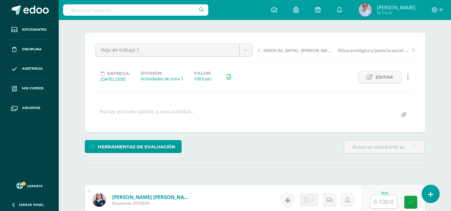
scroll to position [49, 0]
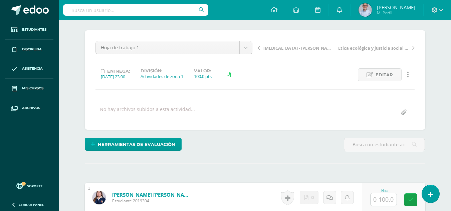
click at [380, 47] on span "Ética ecológica y justicia social desde Laudato Si’" at bounding box center [373, 48] width 71 height 6
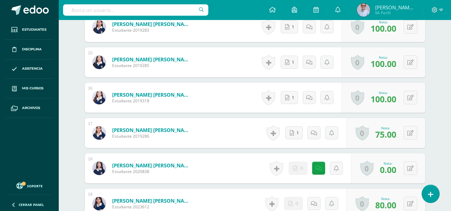
scroll to position [747, 0]
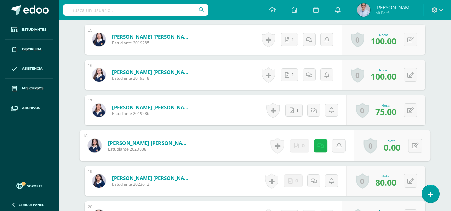
click at [317, 147] on icon at bounding box center [320, 146] width 7 height 6
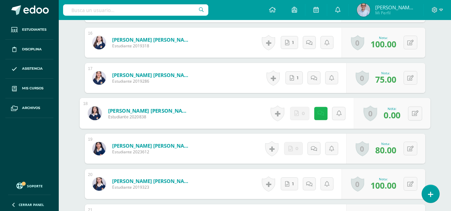
scroll to position [791, 0]
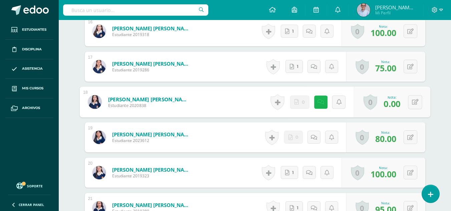
click at [323, 98] on link at bounding box center [320, 101] width 13 height 13
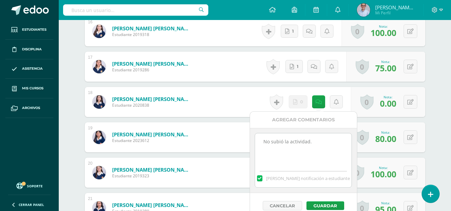
click at [315, 141] on textarea "No subió la actividad." at bounding box center [303, 149] width 96 height 33
drag, startPoint x: 332, startPoint y: 141, endPoint x: 245, endPoint y: 143, distance: 87.5
click at [327, 207] on button "Guardar" at bounding box center [325, 206] width 38 height 9
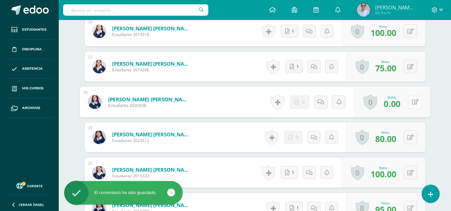
click at [412, 101] on icon at bounding box center [414, 102] width 7 height 6
type input "95"
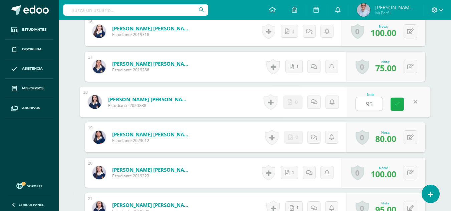
click at [400, 104] on link at bounding box center [396, 104] width 13 height 13
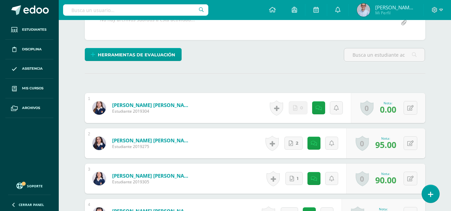
scroll to position [186, 0]
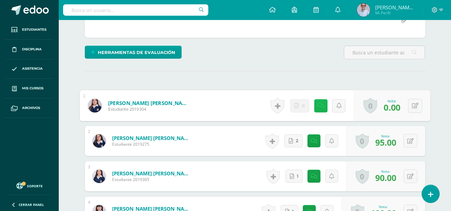
click at [322, 102] on link at bounding box center [320, 105] width 13 height 13
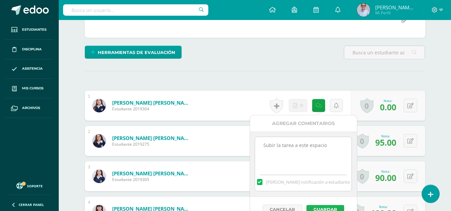
click at [325, 208] on button "Guardar" at bounding box center [325, 209] width 38 height 9
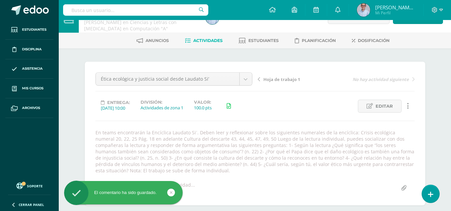
scroll to position [0, 0]
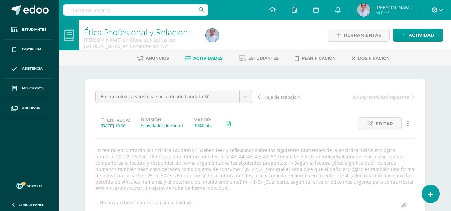
click at [274, 95] on span "Hoja de trabajo 1" at bounding box center [281, 97] width 37 height 6
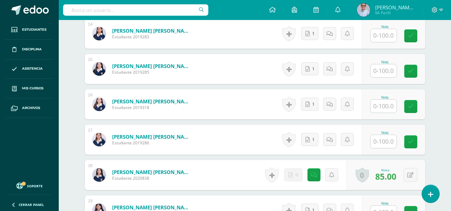
scroll to position [780, 0]
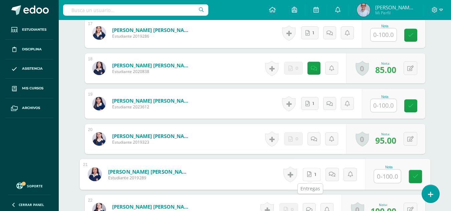
click at [307, 175] on icon at bounding box center [309, 175] width 4 height 6
click at [381, 178] on input "text" at bounding box center [387, 176] width 27 height 13
type input "95"
click at [414, 179] on icon at bounding box center [415, 177] width 6 height 6
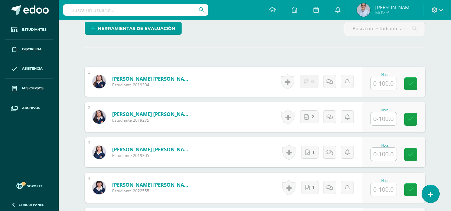
scroll to position [192, 0]
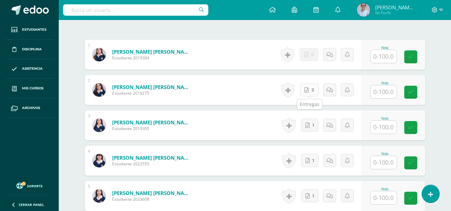
click at [311, 92] on link "2" at bounding box center [309, 89] width 18 height 13
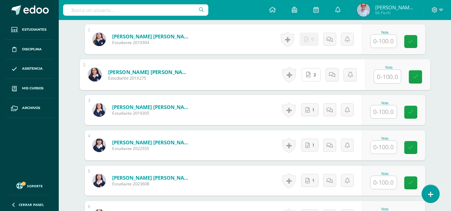
scroll to position [210, 0]
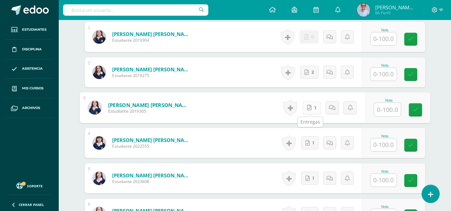
click at [305, 107] on link "1" at bounding box center [311, 107] width 18 height 13
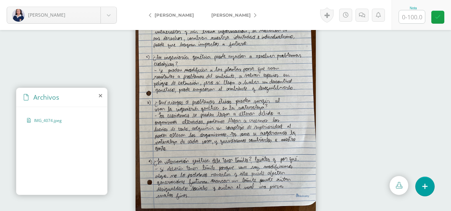
scroll to position [30, 0]
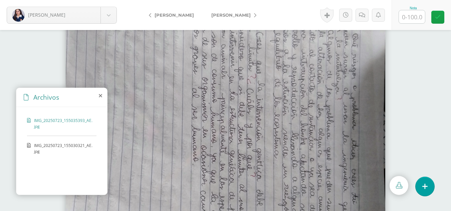
click at [61, 145] on span "IMG_20250723_155030321_AE.jpg" at bounding box center [63, 148] width 59 height 11
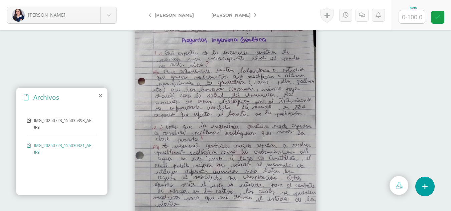
click at [365, 16] on link at bounding box center [361, 15] width 13 height 13
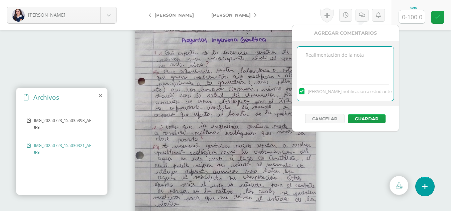
click at [320, 66] on textarea at bounding box center [345, 63] width 96 height 33
paste textarea "Buen ejemplo con el lago. Podría ver las modificaciones con ciertas plantas acu…"
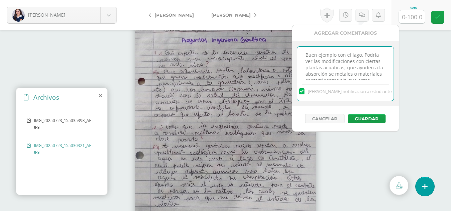
scroll to position [10, 0]
type textarea "Buen ejemplo con el lago. Podría ver las modificaciones con ciertas plantas acu…"
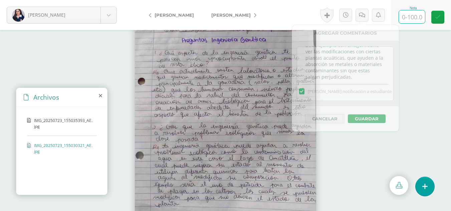
click at [413, 18] on input "text" at bounding box center [412, 16] width 26 height 13
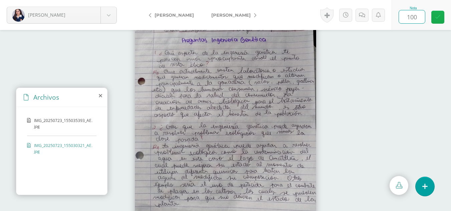
click at [437, 17] on icon at bounding box center [438, 17] width 6 height 6
type input "100"
click at [366, 15] on link at bounding box center [361, 15] width 13 height 13
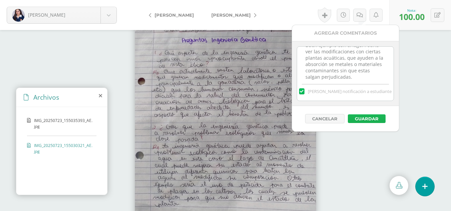
click at [361, 118] on button "Guardar" at bounding box center [367, 118] width 38 height 9
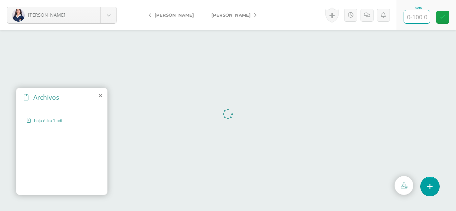
click at [417, 19] on input "text" at bounding box center [417, 16] width 26 height 13
click at [366, 13] on icon at bounding box center [367, 15] width 6 height 6
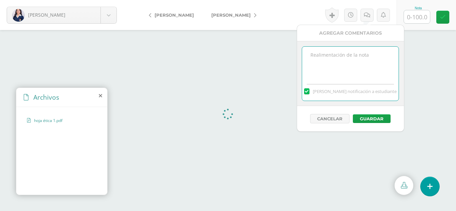
click at [323, 61] on textarea at bounding box center [350, 63] width 96 height 33
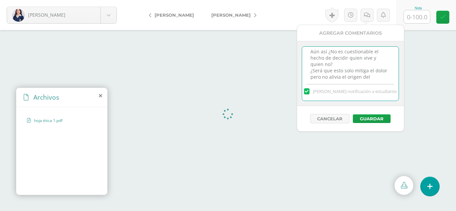
scroll to position [10, 0]
type textarea "Aún así ¿No es cuestionable el hecho de decidir quien vive y quien no? ¿Será qu…"
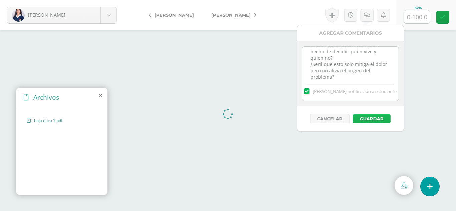
click at [363, 120] on button "Guardar" at bounding box center [372, 118] width 38 height 9
click at [419, 16] on input "text" at bounding box center [417, 16] width 26 height 13
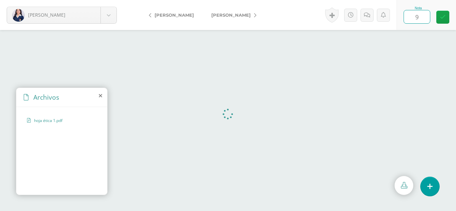
type input "95"
click at [444, 18] on icon at bounding box center [443, 17] width 6 height 6
click at [366, 12] on icon at bounding box center [369, 15] width 6 height 6
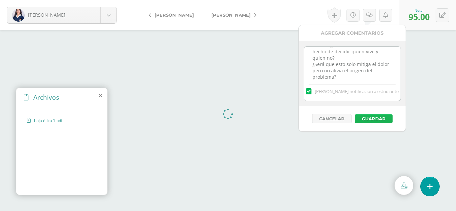
click at [372, 115] on button "Guardar" at bounding box center [374, 118] width 38 height 9
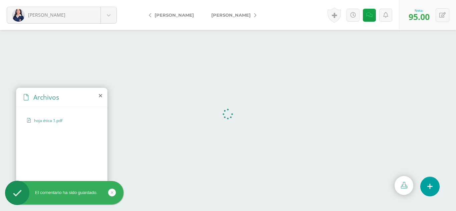
click at [222, 16] on span "[PERSON_NAME]" at bounding box center [230, 14] width 39 height 5
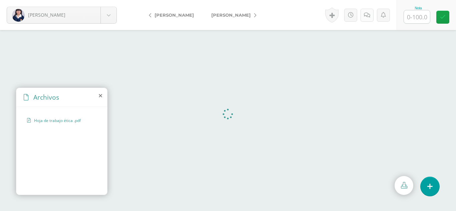
click at [367, 18] on link at bounding box center [366, 15] width 13 height 13
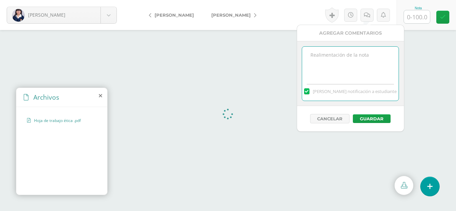
click at [316, 73] on textarea at bounding box center [350, 63] width 96 height 33
paste textarea "Buen trabajo, demuestra comprensión del tema y sentido crítico, pero puede mejo…"
drag, startPoint x: 341, startPoint y: 68, endPoint x: 313, endPoint y: 65, distance: 28.6
click at [313, 65] on textarea "En general, buen trabajo. Buen trabajo, demuestra comprensión del tema y sentid…" at bounding box center [350, 63] width 96 height 33
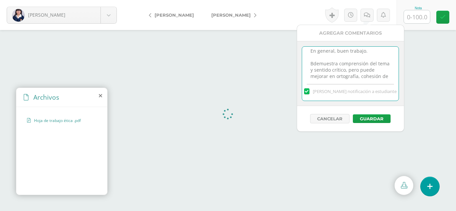
drag, startPoint x: 358, startPoint y: 75, endPoint x: 310, endPoint y: 63, distance: 49.9
click at [310, 63] on textarea "En general, buen trabajo. Bdemuestra comprensión del tema y sentido crítico, pe…" at bounding box center [350, 63] width 96 height 33
drag, startPoint x: 364, startPoint y: 63, endPoint x: 312, endPoint y: 64, distance: 52.4
click at [312, 64] on textarea "En general, buen trabajo. pero puede mejorar en ortografía, cohesión de ideas y…" at bounding box center [350, 63] width 96 height 33
drag, startPoint x: 310, startPoint y: 71, endPoint x: 330, endPoint y: 73, distance: 19.8
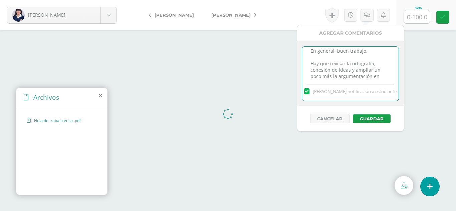
click at [330, 73] on textarea "En general, buen trabajo. Hay que revisar la ortografía, cohesión de ideas y am…" at bounding box center [350, 63] width 96 height 33
click at [356, 71] on textarea "En general, buen trabajo. Hay que revisar la ortografía, la estructura de sus d…" at bounding box center [350, 63] width 96 height 33
click at [363, 74] on textarea "En general, buen trabajo. Hay que revisar la ortografía, la estructura de sus i…" at bounding box center [350, 63] width 96 height 33
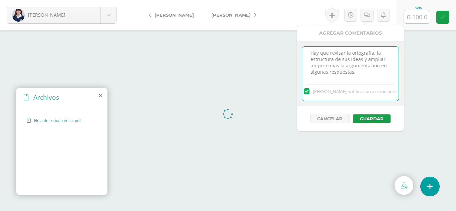
type textarea "En general, buen trabajo. Hay que revisar la ortografía, la estructura de sus i…"
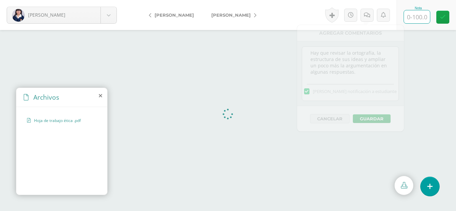
click at [421, 18] on input "text" at bounding box center [417, 16] width 26 height 13
type input "87"
click at [369, 16] on icon at bounding box center [367, 15] width 6 height 6
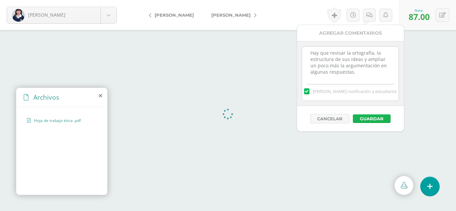
click at [371, 116] on button "Guardar" at bounding box center [372, 118] width 38 height 9
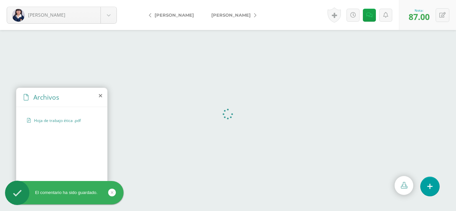
click at [224, 17] on span "[PERSON_NAME]" at bounding box center [230, 14] width 39 height 5
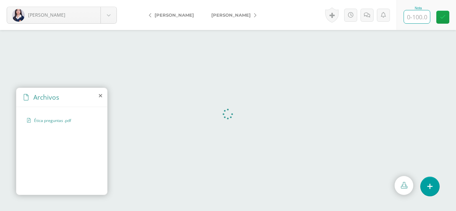
click at [417, 19] on input "text" at bounding box center [417, 16] width 26 height 13
type input "80"
click at [365, 16] on icon at bounding box center [367, 15] width 6 height 6
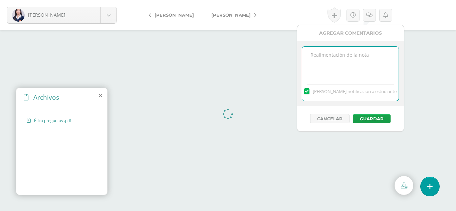
click at [330, 54] on textarea at bounding box center [350, 63] width 96 height 33
paste textarea "Responde todas las preguntas, sin embargo, presenta respuestas muy cortas."
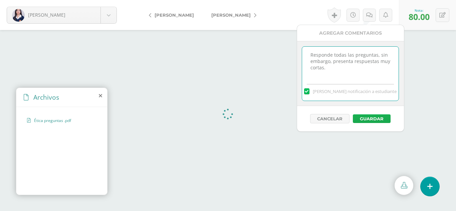
type textarea "Responde todas las preguntas, sin embargo, presenta respuestas muy cortas."
click at [379, 118] on button "Guardar" at bounding box center [372, 118] width 38 height 9
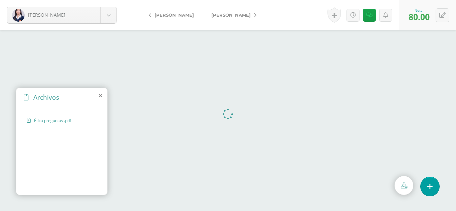
click at [239, 18] on link "[PERSON_NAME]" at bounding box center [232, 15] width 59 height 16
click at [424, 17] on input "text" at bounding box center [417, 16] width 26 height 13
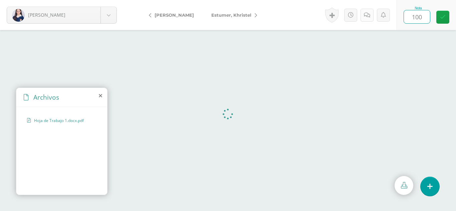
type input "100"
click at [365, 16] on icon at bounding box center [367, 15] width 6 height 6
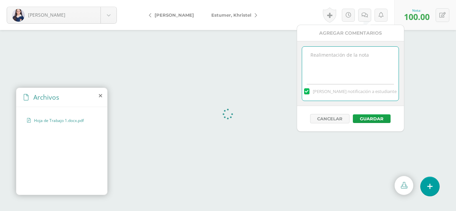
click at [324, 59] on textarea at bounding box center [350, 63] width 96 height 33
paste textarea "Excelente trabajo, con profundidad, buena estructura y reflexión ética sólida."
click at [348, 55] on textarea "Excelente trabajo, con profundidad, buena estructura y reflexión ética sólida." at bounding box center [350, 63] width 96 height 33
drag, startPoint x: 371, startPoint y: 55, endPoint x: 377, endPoint y: 56, distance: 6.4
click at [377, 56] on textarea "Excelente trabajo Mariana, con profundidad, buena estructura y reflexión ética …" at bounding box center [350, 63] width 96 height 33
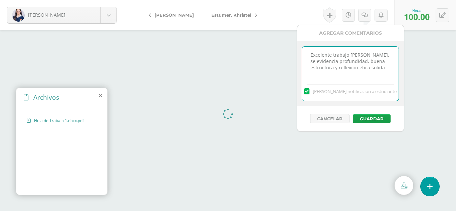
click at [389, 67] on textarea "Excelente trabajo Mariana, se evidencia profundidad, buena estructura y reflexi…" at bounding box center [350, 63] width 96 height 33
type textarea "Excelente trabajo Mariana, se evidencia profundidad, buena estructura y reflexi…"
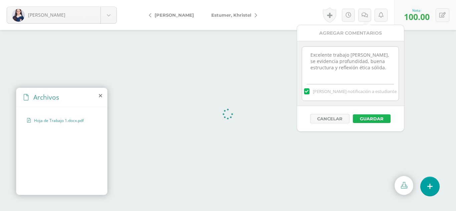
click at [368, 117] on button "Guardar" at bounding box center [372, 118] width 38 height 9
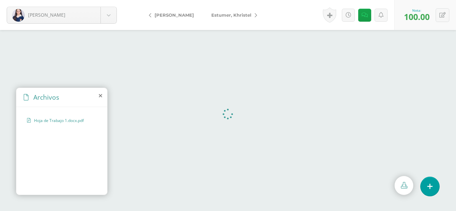
click at [226, 15] on span "Estumer, Khristel" at bounding box center [231, 14] width 40 height 5
click at [414, 20] on input "text" at bounding box center [417, 16] width 26 height 13
type input "100"
click at [368, 18] on link at bounding box center [366, 15] width 13 height 13
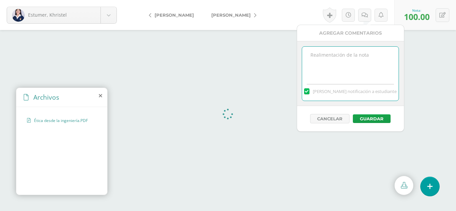
click at [327, 50] on textarea at bounding box center [350, 63] width 96 height 33
paste textarea "Trabajo sobresaliente, con argumentación madura, ejemplos pertinentes y excelen…"
drag, startPoint x: 359, startPoint y: 52, endPoint x: 306, endPoint y: 53, distance: 53.1
click at [306, 53] on textarea "Trabajo sobresaliente, con argumentación madura, ejemplos pertinentes y excelen…" at bounding box center [350, 63] width 96 height 33
click at [371, 55] on textarea "Buen trabajo, presenta con argumentación madura, ejemplos pertinentes y excelen…" at bounding box center [350, 63] width 96 height 33
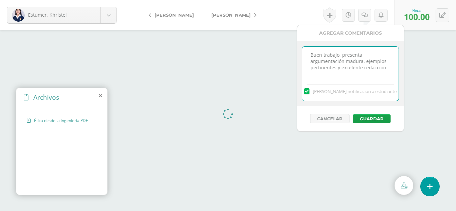
click at [363, 62] on textarea "Buen trabajo, presenta argumentación madura, ejemplos pertinentes y excelente r…" at bounding box center [350, 63] width 96 height 33
click at [369, 56] on textarea "Buen trabajo, presenta argumentación, ejemplos pertinentes y excelente redacció…" at bounding box center [350, 63] width 96 height 33
click at [350, 70] on textarea "Buen trabajo, presenta buena argumentación, ejemplos pertinentes y excelente re…" at bounding box center [350, 63] width 96 height 33
click at [361, 69] on textarea "Buen trabajo, presenta buena argumentación, ejemplos pertinentes y excelente re…" at bounding box center [350, 63] width 96 height 33
type textarea "Buen trabajo, presenta buena argumentación, ejemplos pertinentes y buena redacc…"
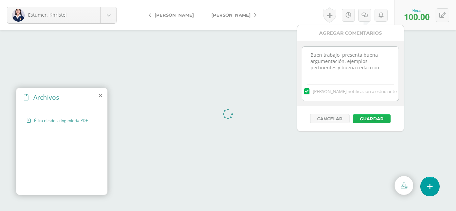
click at [374, 119] on button "Guardar" at bounding box center [372, 118] width 38 height 9
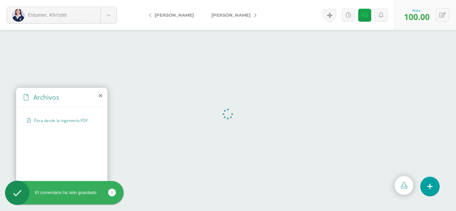
click at [217, 15] on span "[PERSON_NAME]" at bounding box center [230, 14] width 39 height 5
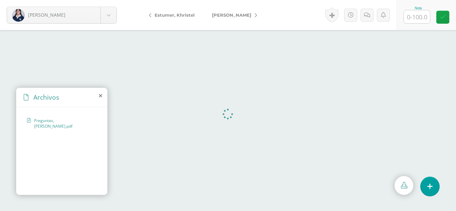
click at [422, 15] on input "text" at bounding box center [417, 16] width 26 height 13
type input "86"
click at [442, 16] on icon at bounding box center [443, 17] width 6 height 6
click at [231, 16] on span "[PERSON_NAME]" at bounding box center [231, 14] width 39 height 5
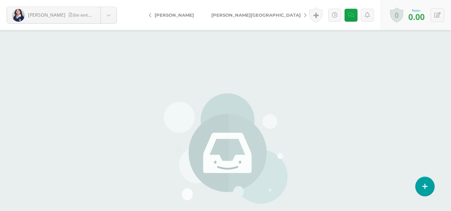
click at [223, 15] on span "[PERSON_NAME][GEOGRAPHIC_DATA]" at bounding box center [255, 14] width 89 height 5
click at [223, 15] on span "[PERSON_NAME]" at bounding box center [230, 14] width 39 height 5
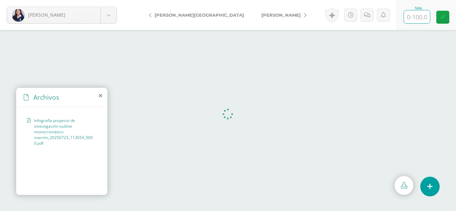
click at [416, 20] on input "text" at bounding box center [417, 16] width 26 height 13
type input "85"
click at [444, 19] on icon at bounding box center [443, 17] width 6 height 6
click at [261, 16] on span "[PERSON_NAME]" at bounding box center [280, 14] width 39 height 5
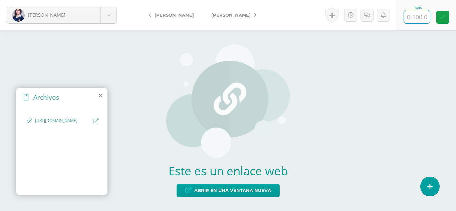
click at [417, 22] on input "text" at bounding box center [417, 16] width 26 height 13
type input "80"
click at [444, 19] on icon at bounding box center [443, 17] width 6 height 6
click at [234, 17] on span "[PERSON_NAME]" at bounding box center [230, 14] width 39 height 5
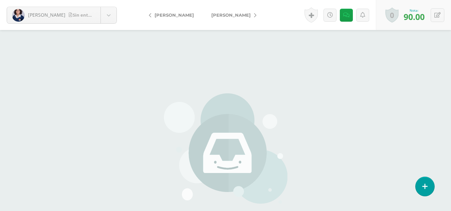
click at [234, 17] on span "[PERSON_NAME]" at bounding box center [230, 14] width 39 height 5
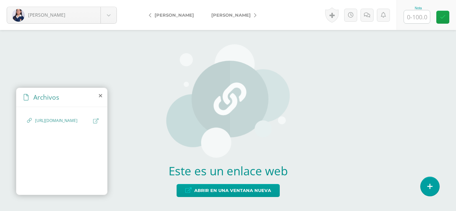
click at [68, 124] on span "[URL][DOMAIN_NAME]" at bounding box center [62, 121] width 55 height 6
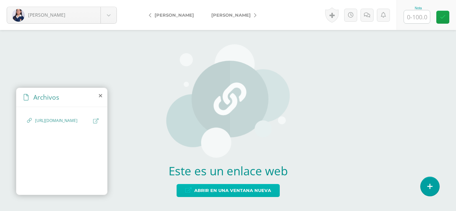
click at [240, 196] on span "Abrir en una ventana nueva" at bounding box center [232, 191] width 77 height 12
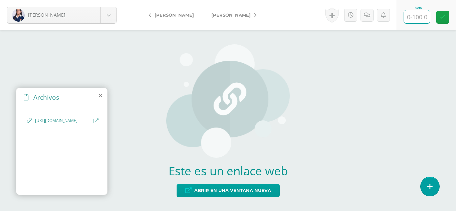
click at [419, 19] on input "text" at bounding box center [417, 16] width 26 height 13
type input "97"
click at [368, 18] on icon at bounding box center [367, 15] width 6 height 6
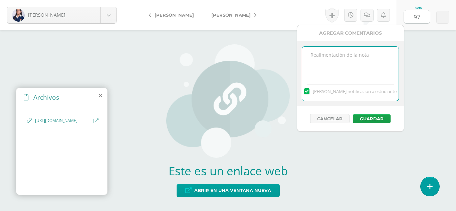
click at [338, 55] on textarea at bounding box center [350, 63] width 96 height 33
type textarea "Prof. Josué Chanta"
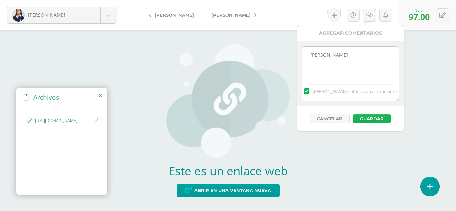
click at [377, 120] on button "Guardar" at bounding box center [372, 118] width 38 height 9
click at [369, 118] on button "Guardar" at bounding box center [372, 118] width 38 height 9
click at [248, 61] on img at bounding box center [227, 100] width 123 height 113
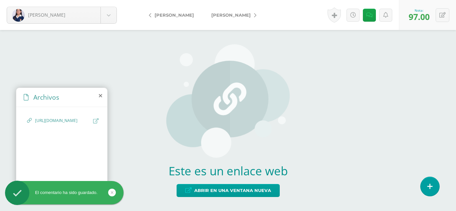
click at [238, 16] on span "[PERSON_NAME]" at bounding box center [230, 14] width 39 height 5
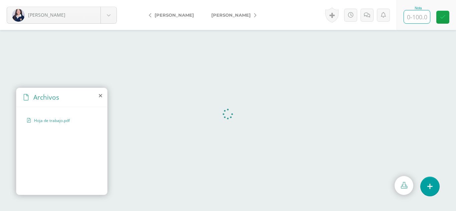
click at [427, 18] on input "text" at bounding box center [417, 16] width 26 height 13
type input "95"
click at [441, 19] on icon at bounding box center [443, 17] width 6 height 6
click at [245, 14] on span "[PERSON_NAME], Samanta" at bounding box center [230, 14] width 39 height 5
click at [413, 19] on input "text" at bounding box center [417, 16] width 26 height 13
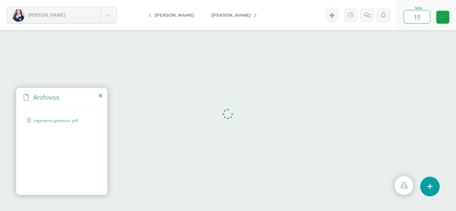
type input "100"
click at [444, 22] on link at bounding box center [442, 17] width 13 height 13
click at [215, 14] on span "[PERSON_NAME]" at bounding box center [230, 14] width 39 height 5
click at [411, 18] on input "text" at bounding box center [417, 16] width 26 height 13
type input "75"
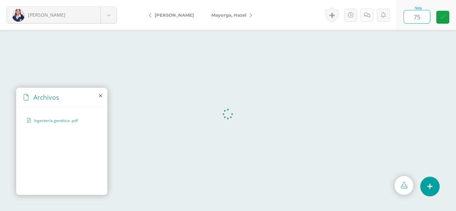
click at [370, 16] on link at bounding box center [366, 15] width 13 height 13
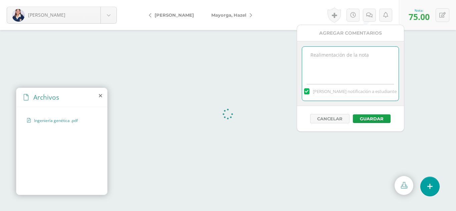
click at [327, 61] on textarea at bounding box center [350, 63] width 96 height 33
paste textarea "ecesita mayor desarrollo"
click at [311, 55] on textarea "ecesita mayor desarrollo" at bounding box center [350, 63] width 96 height 33
click at [352, 62] on textarea "Trabajo aceptable, pero necesita mayor desarrollo" at bounding box center [350, 63] width 96 height 33
type textarea "Trabajo aceptable, pero necesita mayor desarrollo en las respuestas."
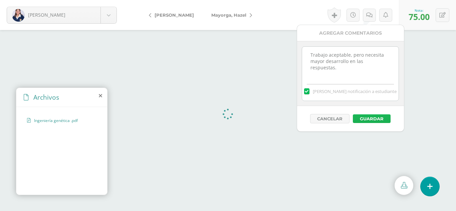
click at [367, 119] on button "Guardar" at bounding box center [372, 118] width 38 height 9
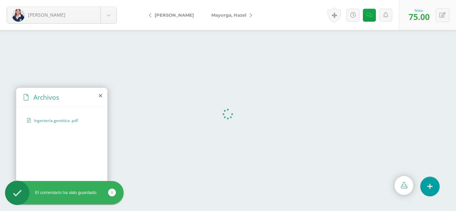
click at [230, 16] on span "Mayorga, Hazel" at bounding box center [228, 14] width 35 height 5
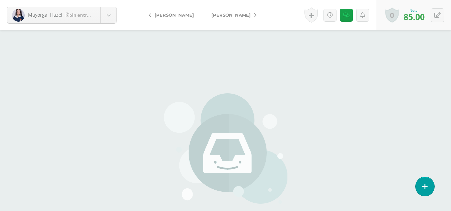
click at [225, 16] on span "[PERSON_NAME]" at bounding box center [230, 14] width 39 height 5
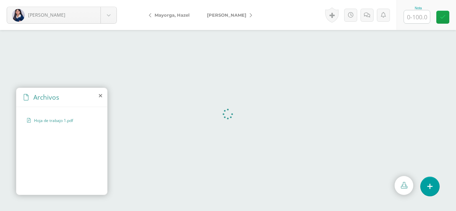
click at [417, 22] on input "text" at bounding box center [417, 16] width 26 height 13
type input "95"
click at [437, 19] on link at bounding box center [442, 17] width 13 height 13
click at [226, 17] on span "[PERSON_NAME]" at bounding box center [226, 14] width 39 height 5
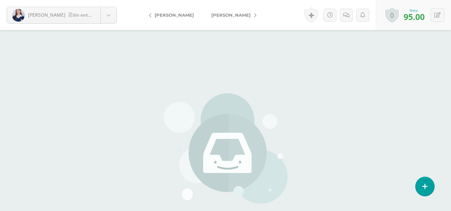
click at [220, 16] on span "[PERSON_NAME]" at bounding box center [230, 14] width 39 height 5
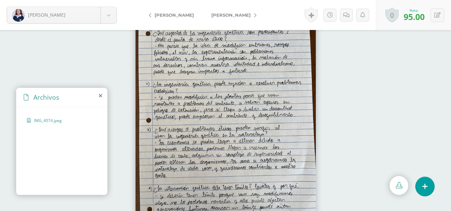
click at [220, 16] on span "[PERSON_NAME]" at bounding box center [230, 14] width 39 height 5
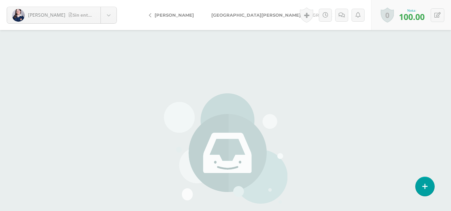
click at [220, 16] on span "[GEOGRAPHIC_DATA][PERSON_NAME][GEOGRAPHIC_DATA]" at bounding box center [280, 14] width 139 height 5
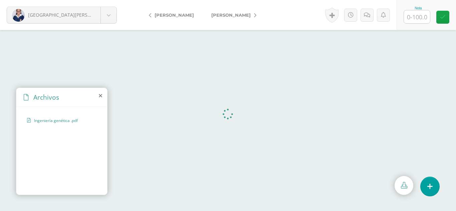
click at [423, 14] on input "text" at bounding box center [417, 16] width 26 height 13
type input "98"
click at [446, 18] on link at bounding box center [442, 17] width 13 height 13
click at [232, 11] on link "[PERSON_NAME]" at bounding box center [232, 15] width 59 height 16
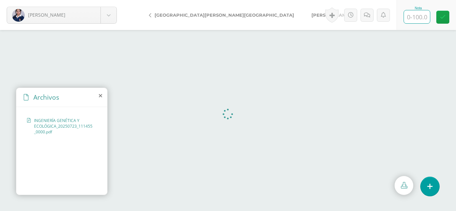
click at [418, 16] on input "text" at bounding box center [417, 16] width 26 height 13
click at [172, 15] on span "[GEOGRAPHIC_DATA][PERSON_NAME][GEOGRAPHIC_DATA]" at bounding box center [224, 14] width 139 height 5
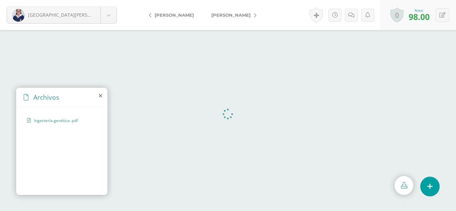
click at [179, 18] on link "[PERSON_NAME]" at bounding box center [172, 15] width 59 height 16
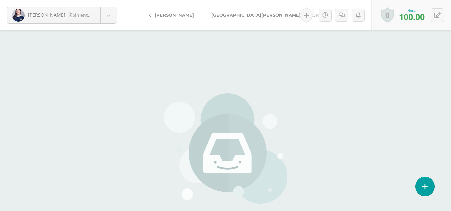
drag, startPoint x: 0, startPoint y: 0, endPoint x: 179, endPoint y: 18, distance: 180.1
click at [179, 18] on link "[PERSON_NAME]" at bounding box center [172, 15] width 59 height 16
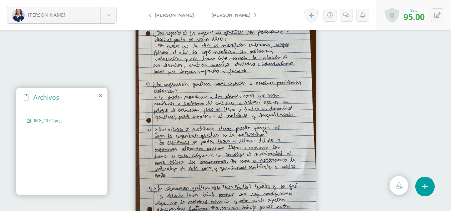
click at [179, 18] on link "[PERSON_NAME]" at bounding box center [172, 15] width 59 height 16
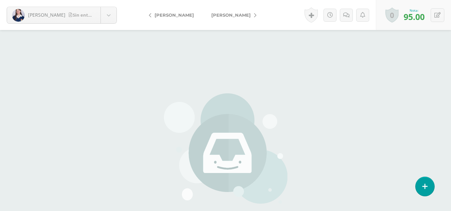
click at [179, 18] on link "[PERSON_NAME]" at bounding box center [172, 15] width 59 height 16
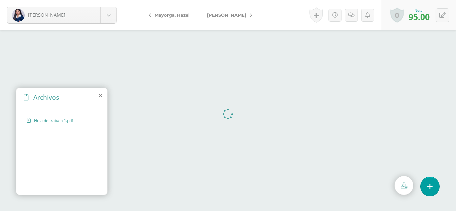
click at [229, 14] on span "[PERSON_NAME]" at bounding box center [226, 14] width 39 height 5
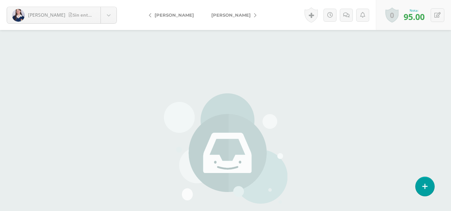
drag, startPoint x: 0, startPoint y: 0, endPoint x: 229, endPoint y: 14, distance: 229.7
click at [229, 14] on span "[PERSON_NAME]" at bounding box center [230, 14] width 39 height 5
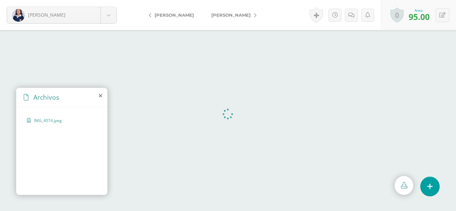
click at [223, 14] on span "[PERSON_NAME]" at bounding box center [230, 14] width 39 height 5
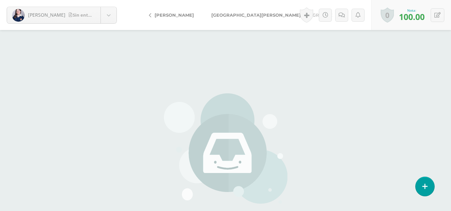
click at [223, 14] on span "[GEOGRAPHIC_DATA][PERSON_NAME][GEOGRAPHIC_DATA]" at bounding box center [280, 14] width 139 height 5
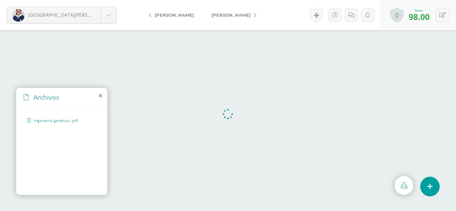
click at [223, 14] on span "[PERSON_NAME]" at bounding box center [230, 14] width 39 height 5
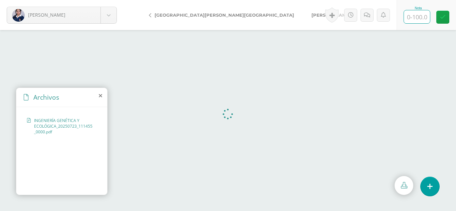
click at [422, 16] on input "text" at bounding box center [417, 16] width 26 height 13
click at [413, 19] on input "text" at bounding box center [417, 16] width 26 height 13
type input "95"
click at [443, 18] on icon at bounding box center [443, 17] width 6 height 6
click at [303, 18] on link "[PERSON_NAME]" at bounding box center [332, 15] width 59 height 16
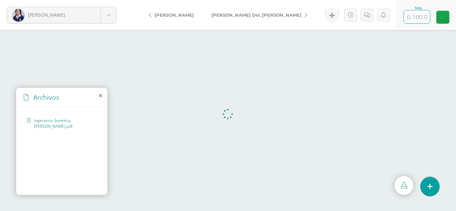
click at [414, 18] on input "text" at bounding box center [417, 16] width 26 height 13
type input "100"
click at [449, 17] on link at bounding box center [442, 17] width 13 height 13
click at [224, 9] on link "[PERSON_NAME] Del, [PERSON_NAME]" at bounding box center [258, 15] width 110 height 16
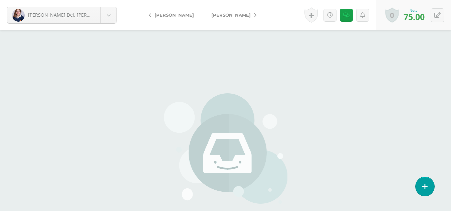
click at [223, 13] on span "[PERSON_NAME]" at bounding box center [230, 14] width 39 height 5
click at [262, 16] on span "[PERSON_NAME], [PERSON_NAME]" at bounding box center [302, 14] width 81 height 5
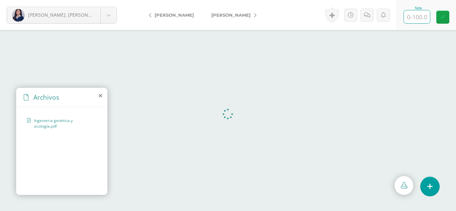
click at [410, 17] on input "text" at bounding box center [417, 16] width 26 height 13
type input "7"
type input "80"
click at [449, 21] on link at bounding box center [442, 17] width 13 height 13
click at [227, 17] on span "[PERSON_NAME]" at bounding box center [230, 14] width 39 height 5
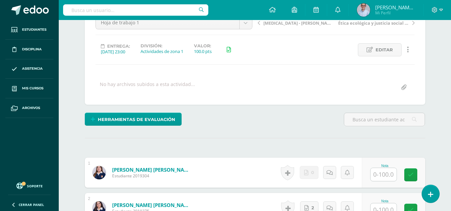
scroll to position [23, 0]
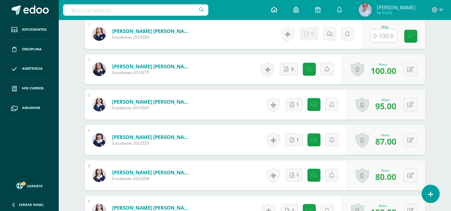
scroll to position [213, 0]
